Goal: Task Accomplishment & Management: Use online tool/utility

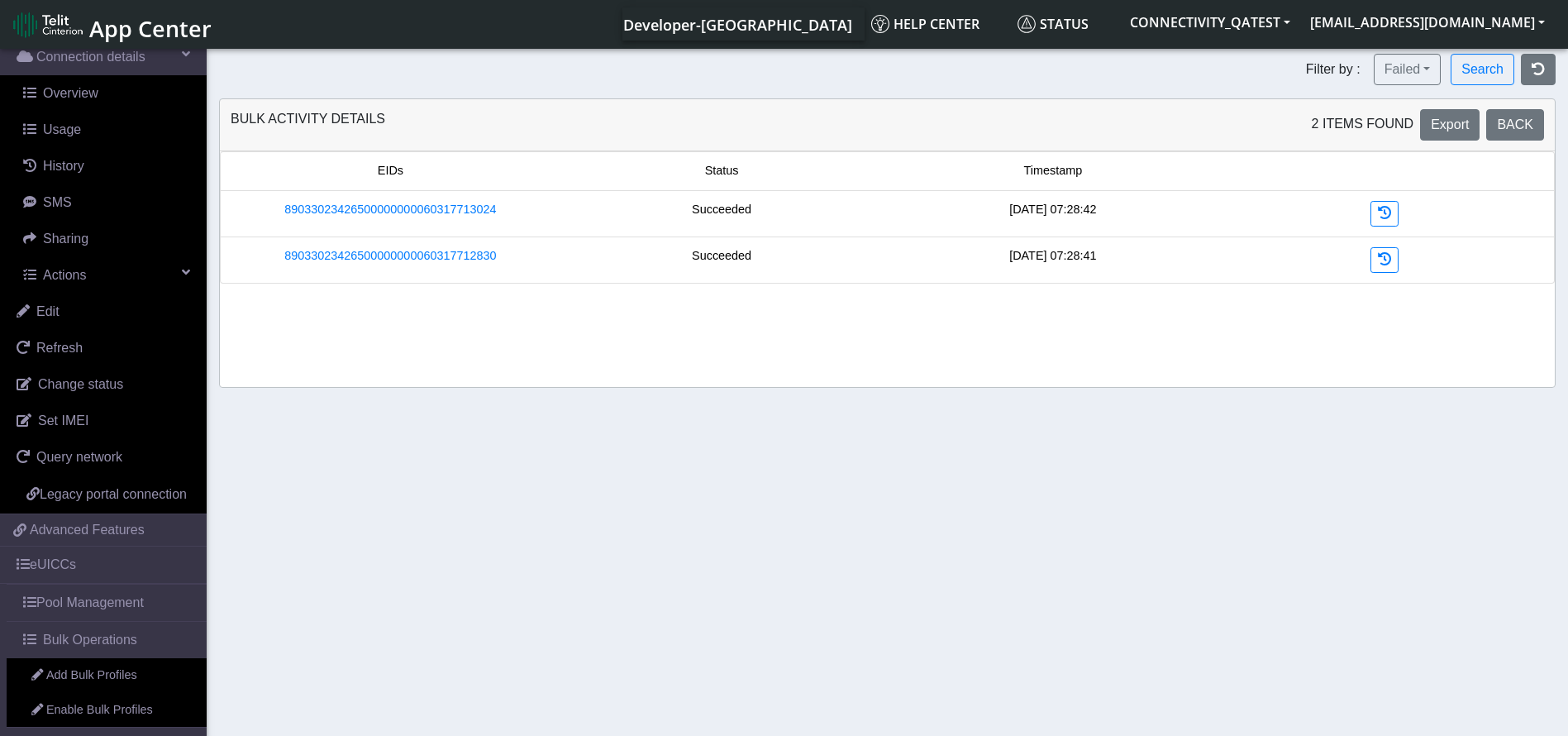
scroll to position [188, 0]
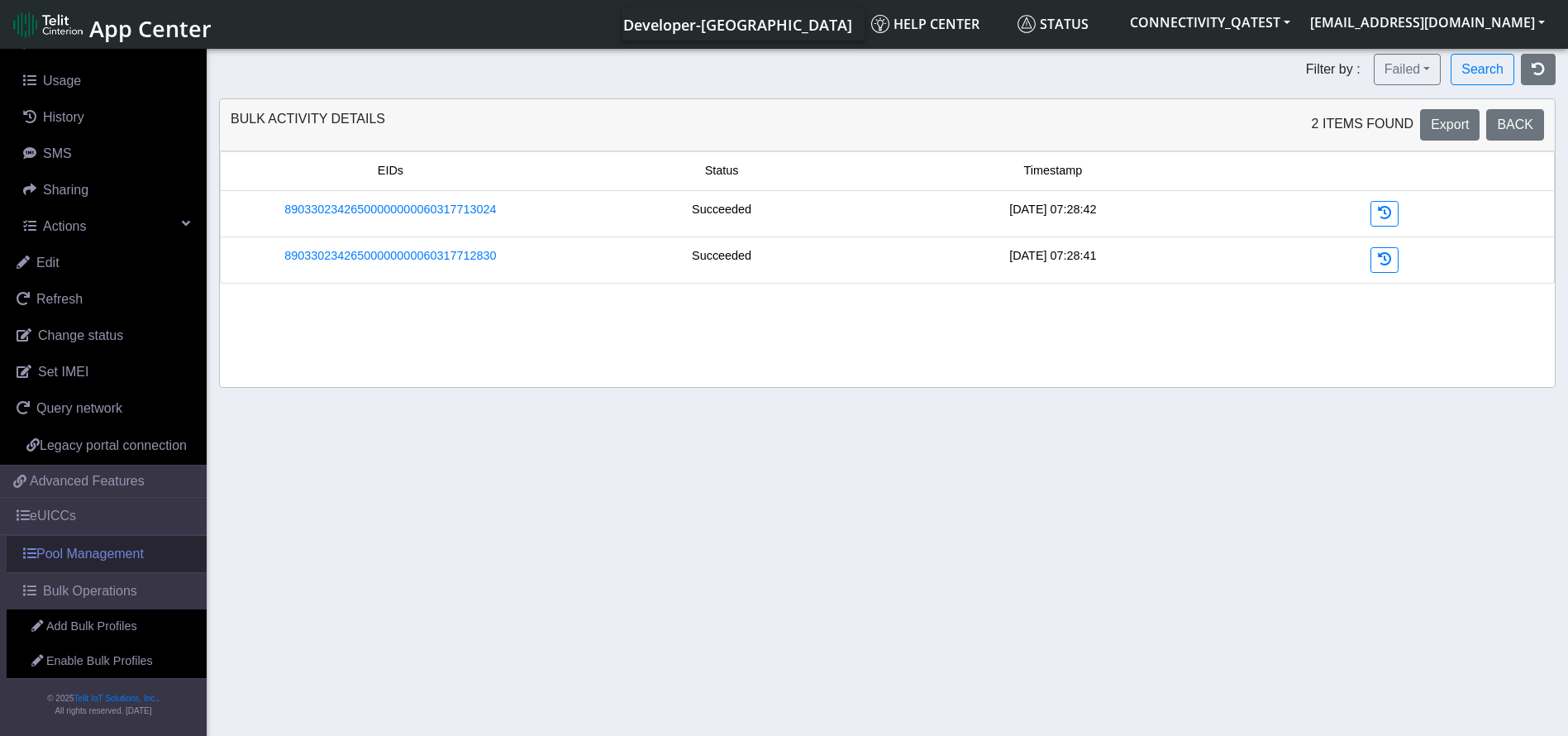
click at [95, 558] on link "Pool Management" at bounding box center [107, 554] width 200 height 36
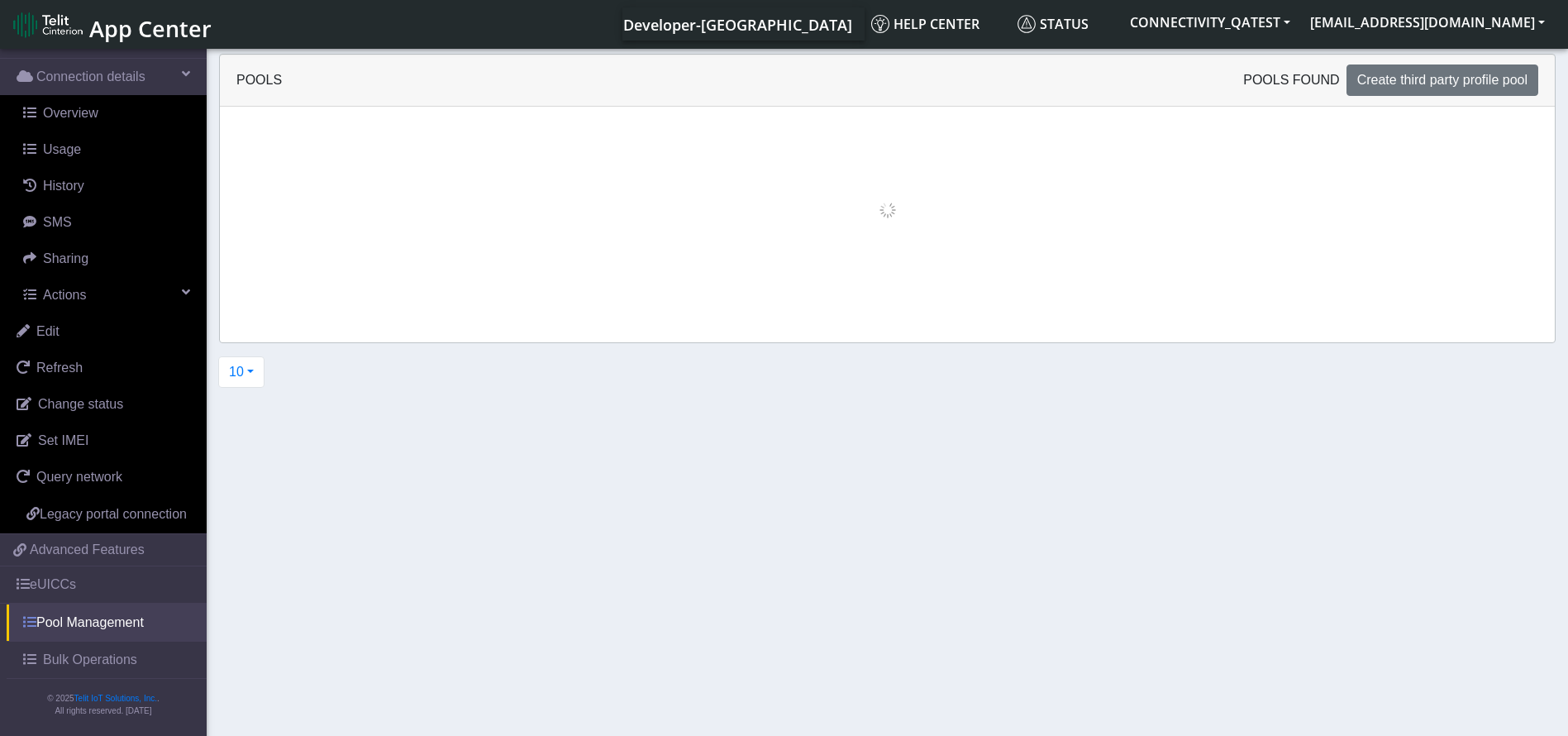
scroll to position [119, 0]
click at [91, 574] on link "eUICCs" at bounding box center [103, 584] width 207 height 36
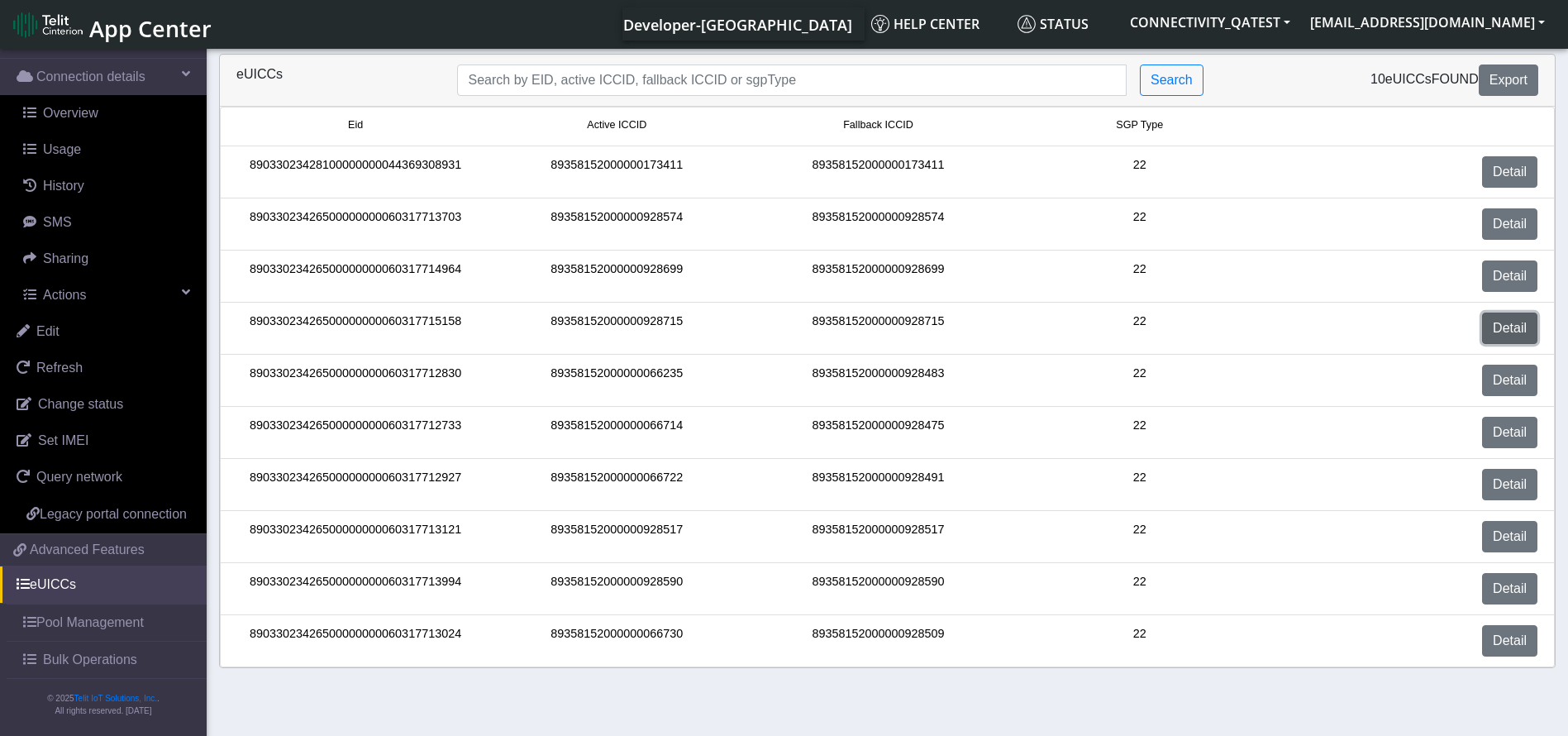
click at [1517, 315] on link "Detail" at bounding box center [1509, 328] width 55 height 32
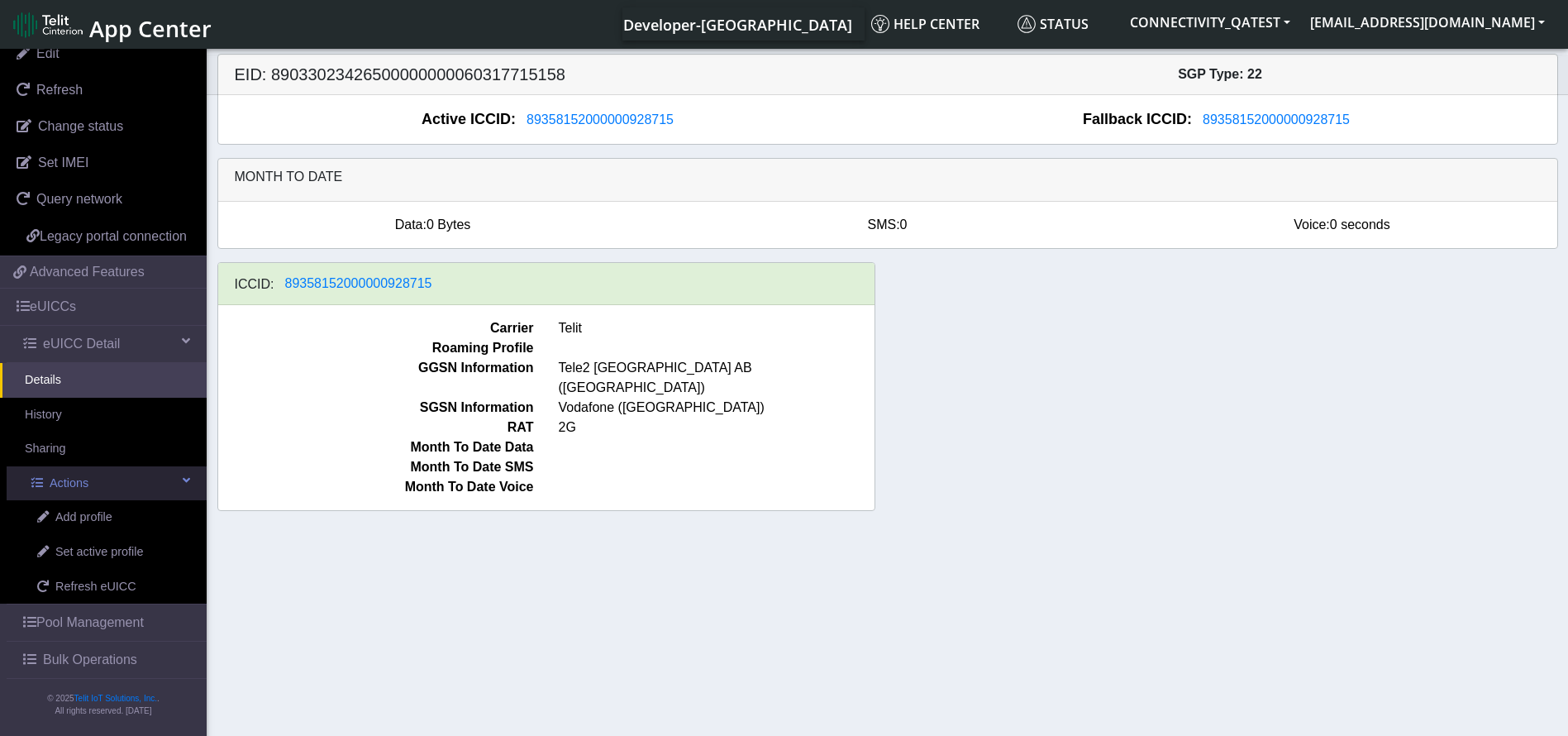
click at [91, 480] on link "Actions" at bounding box center [107, 484] width 200 height 35
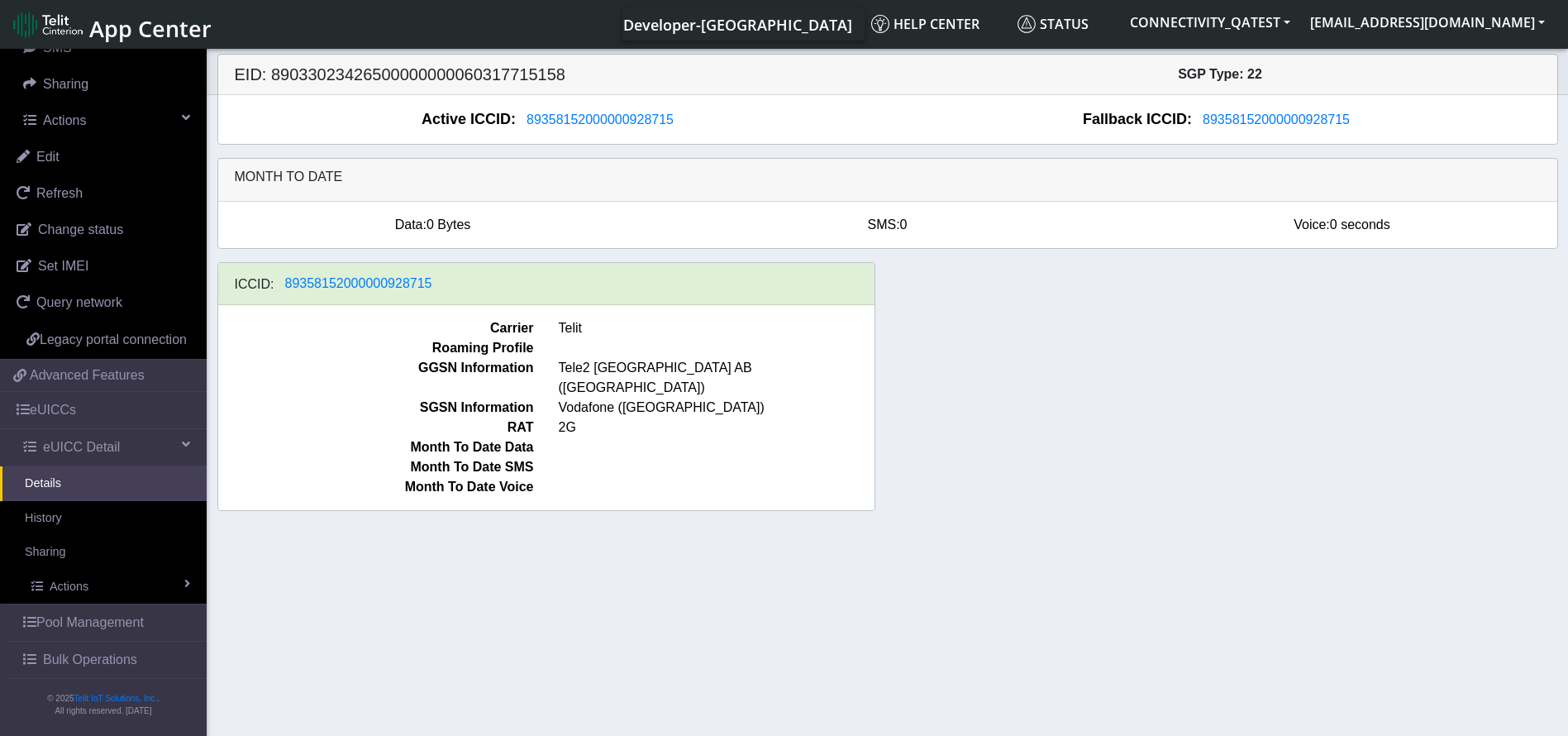
scroll to position [294, 0]
click at [58, 535] on link "Sharing" at bounding box center [103, 553] width 207 height 35
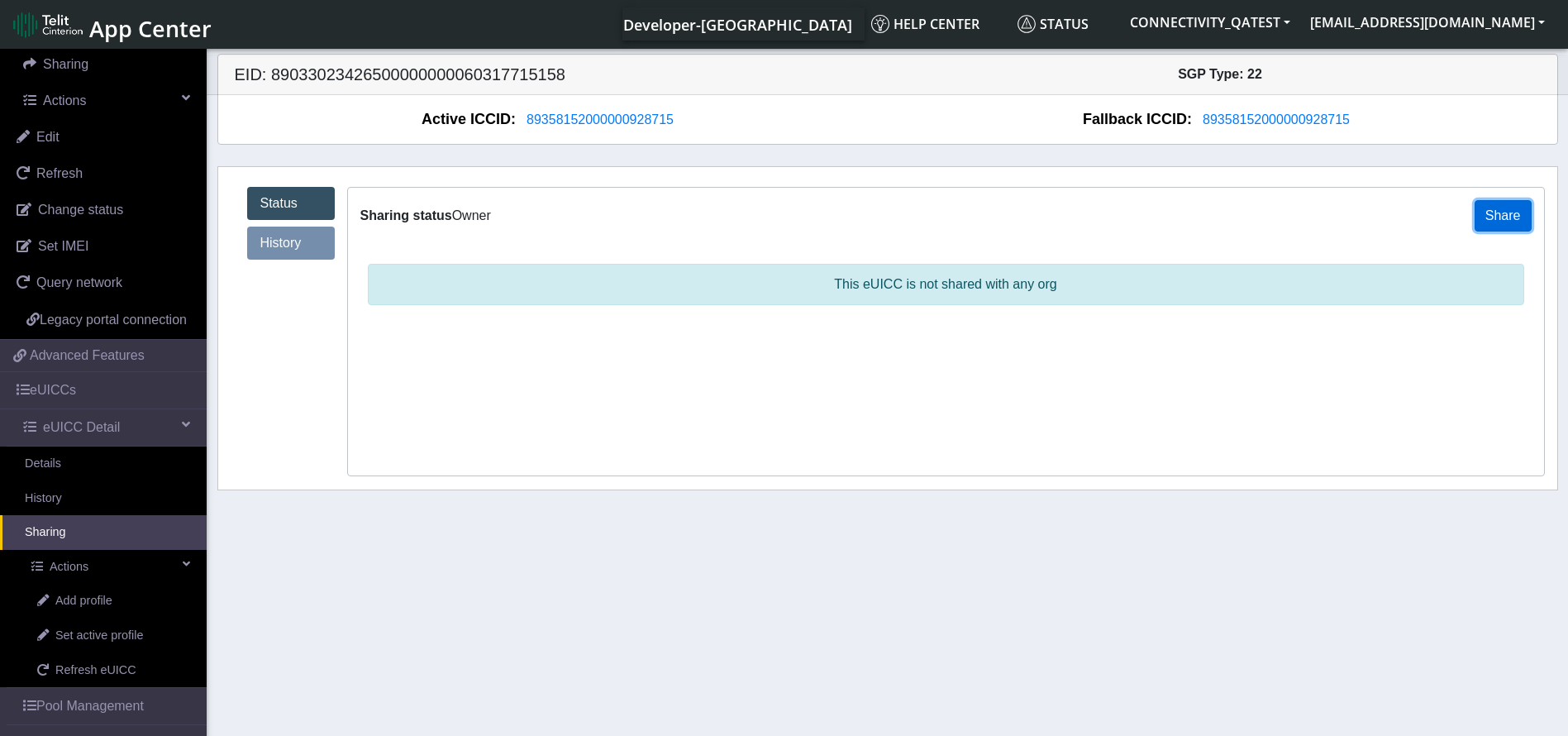
click at [1507, 211] on button "Share" at bounding box center [1503, 216] width 57 height 32
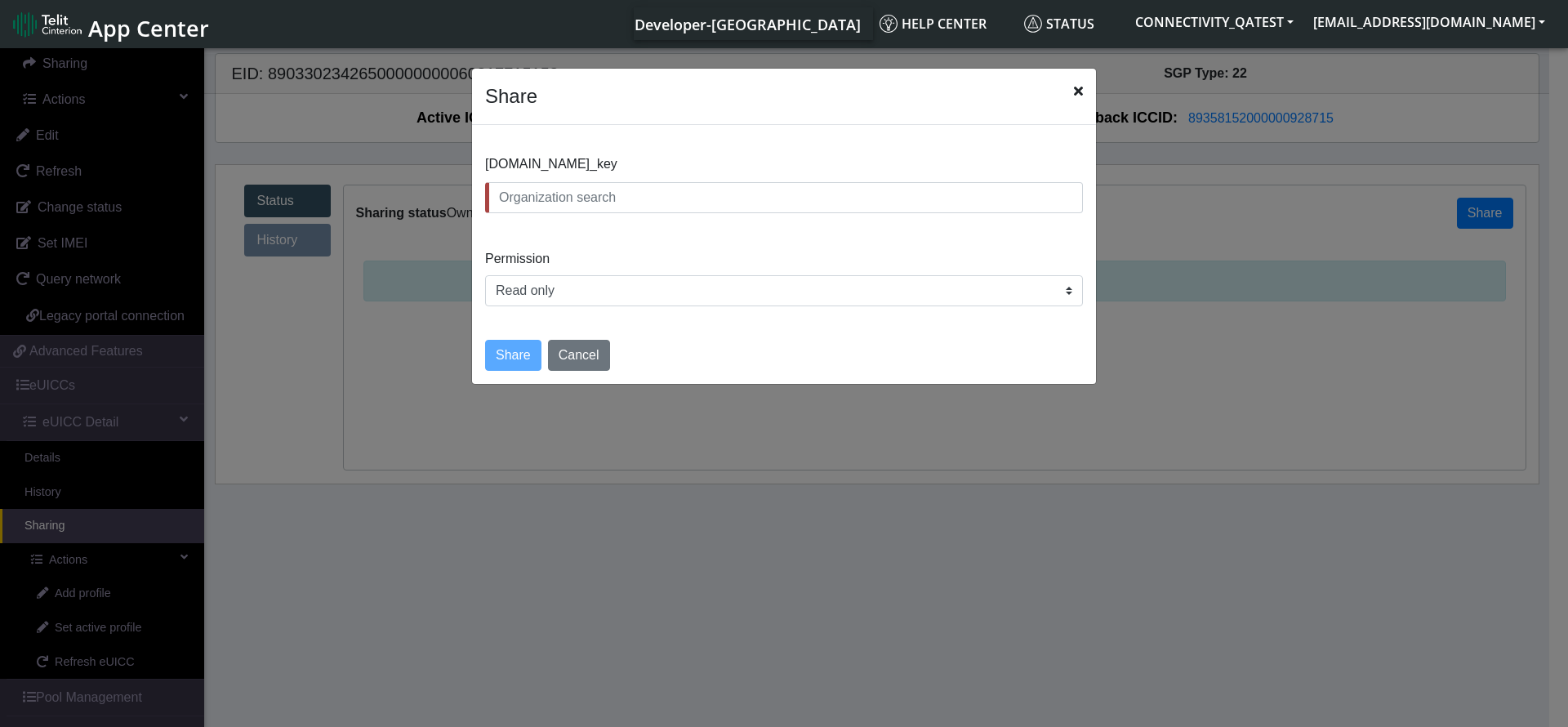
click at [1084, 88] on div "Share" at bounding box center [784, 96] width 624 height 56
click at [1076, 98] on span "Close" at bounding box center [1079, 91] width 9 height 20
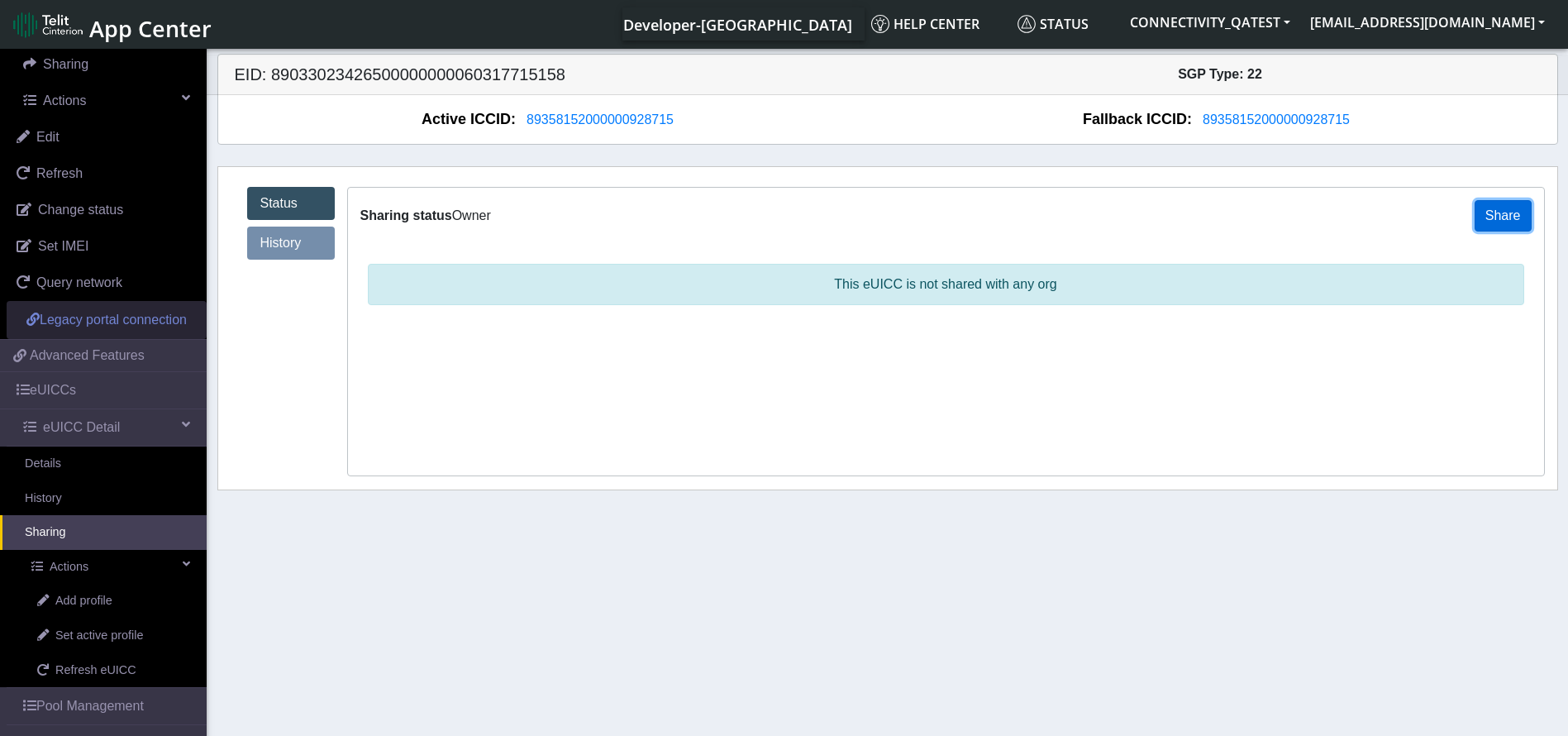
scroll to position [46, 0]
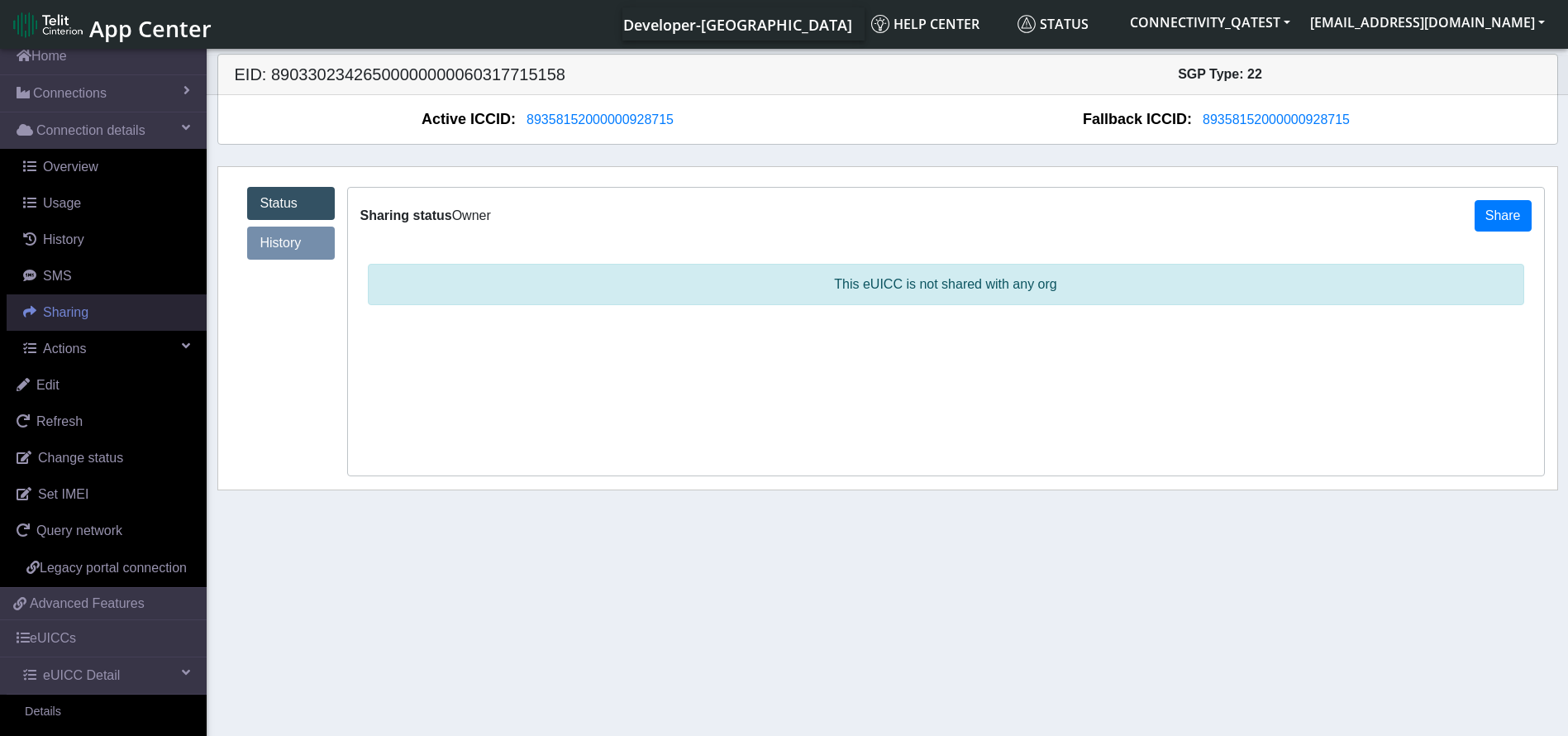
click at [86, 311] on span "Sharing" at bounding box center [66, 312] width 46 height 14
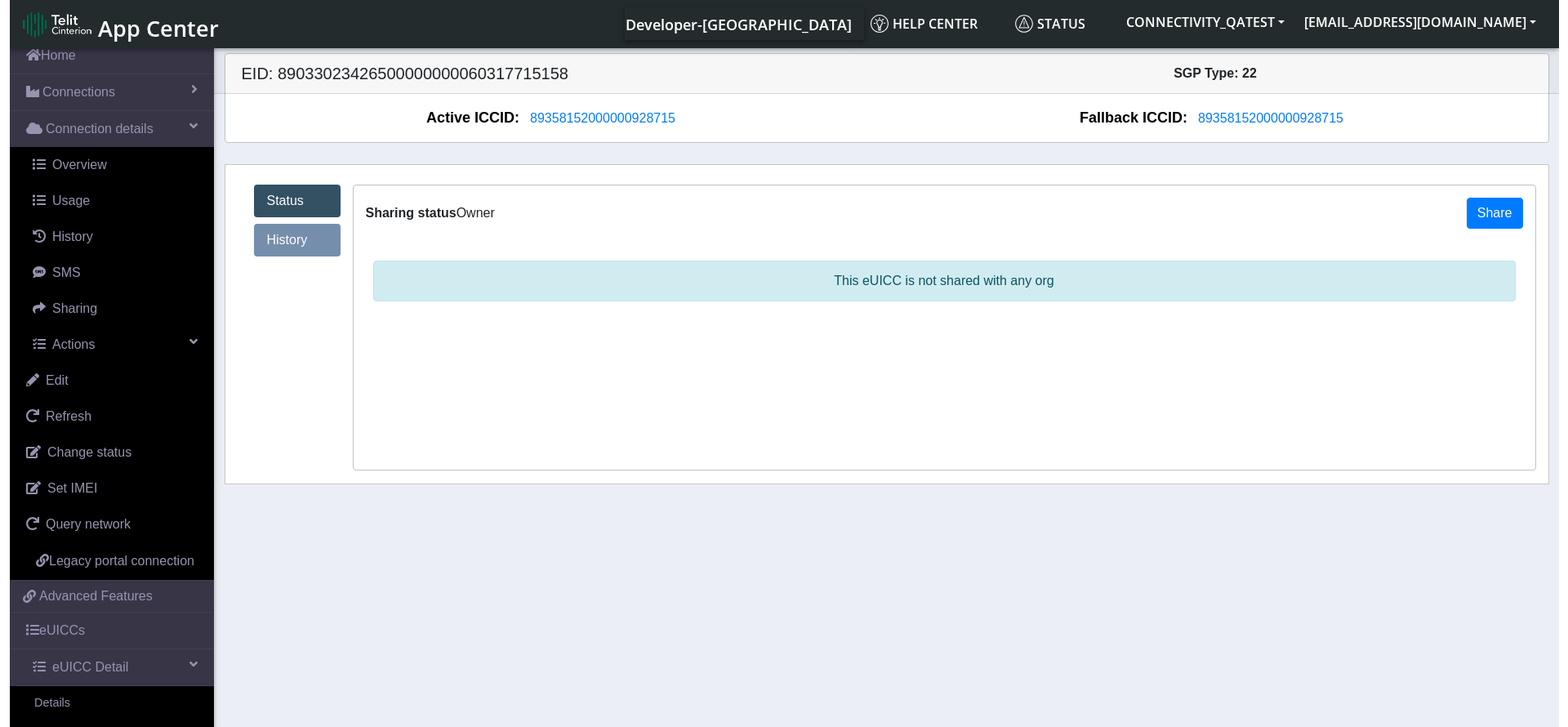
scroll to position [43, 0]
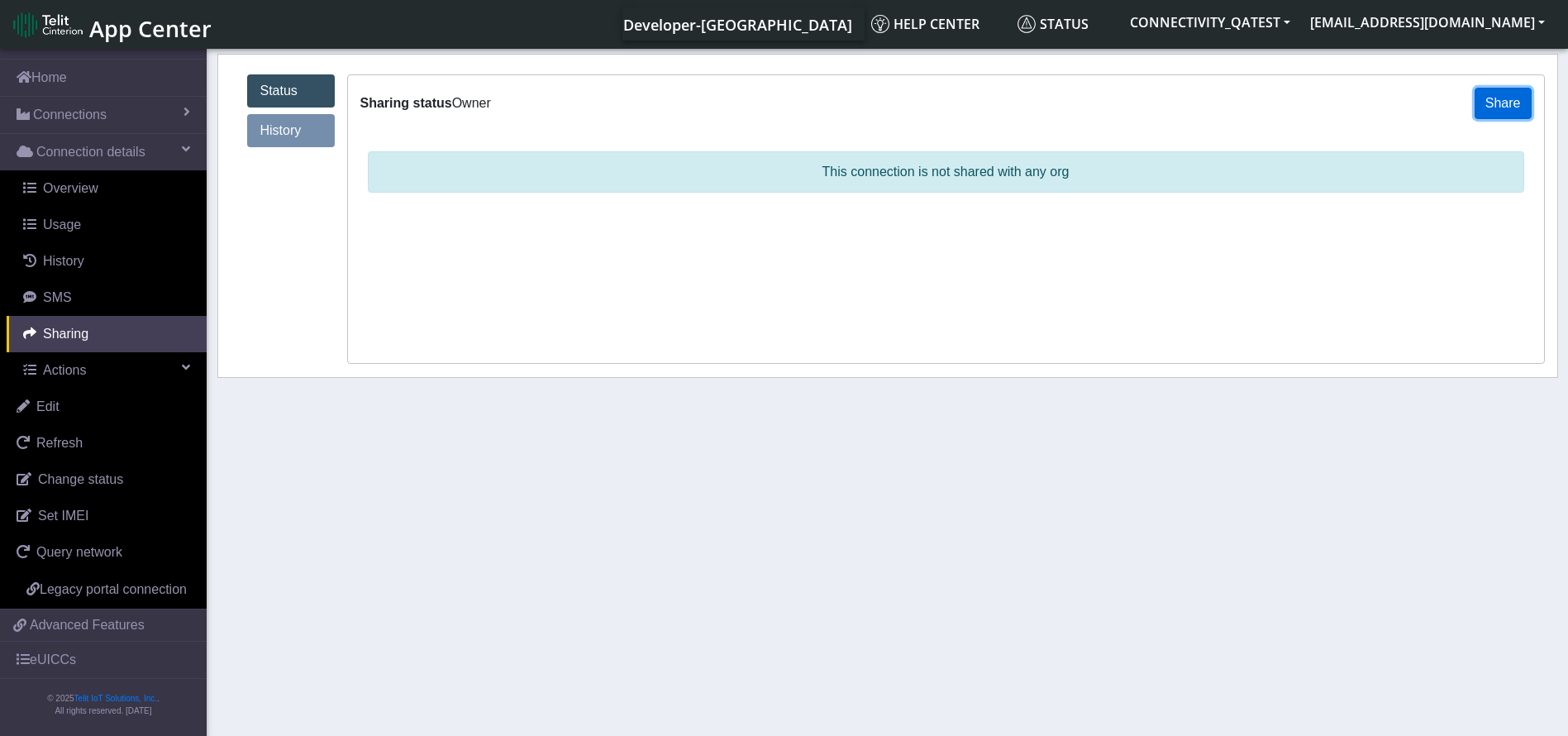
click at [1509, 108] on button "Share" at bounding box center [1503, 104] width 57 height 32
